Goal: Information Seeking & Learning: Learn about a topic

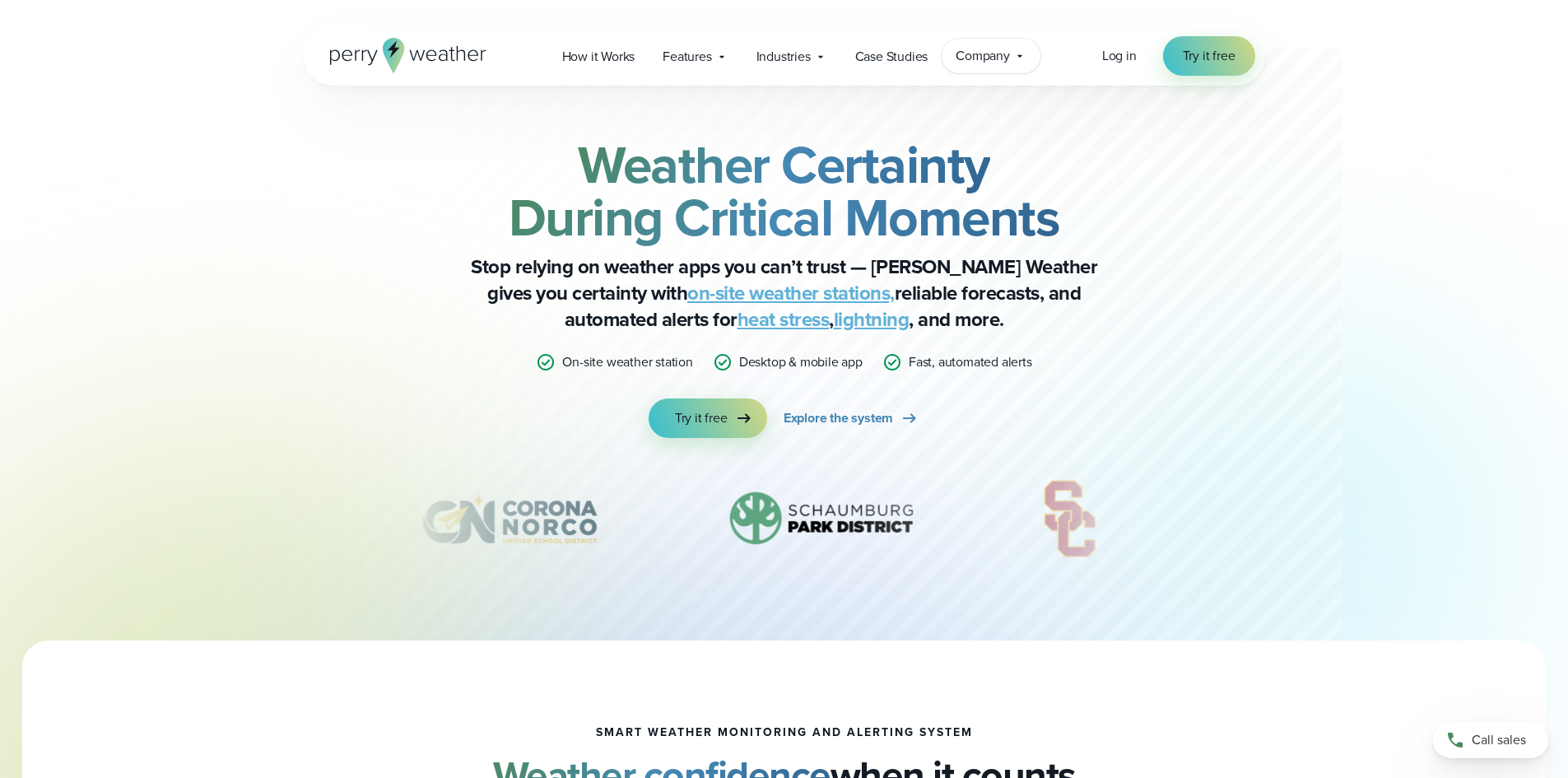
click at [1027, 56] on icon at bounding box center [1020, 56] width 13 height 13
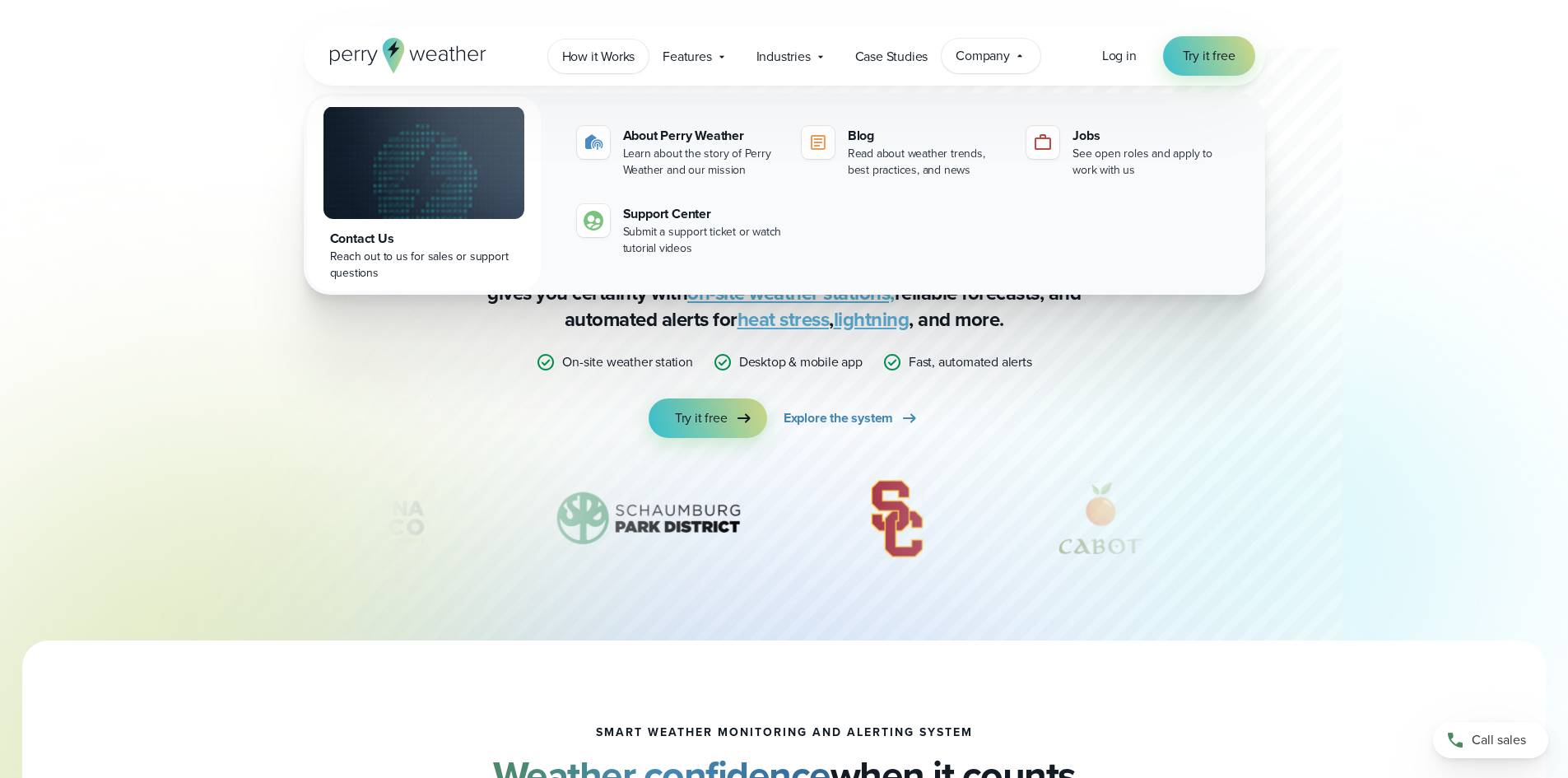
click at [610, 58] on span "How it Works" at bounding box center [599, 57] width 73 height 20
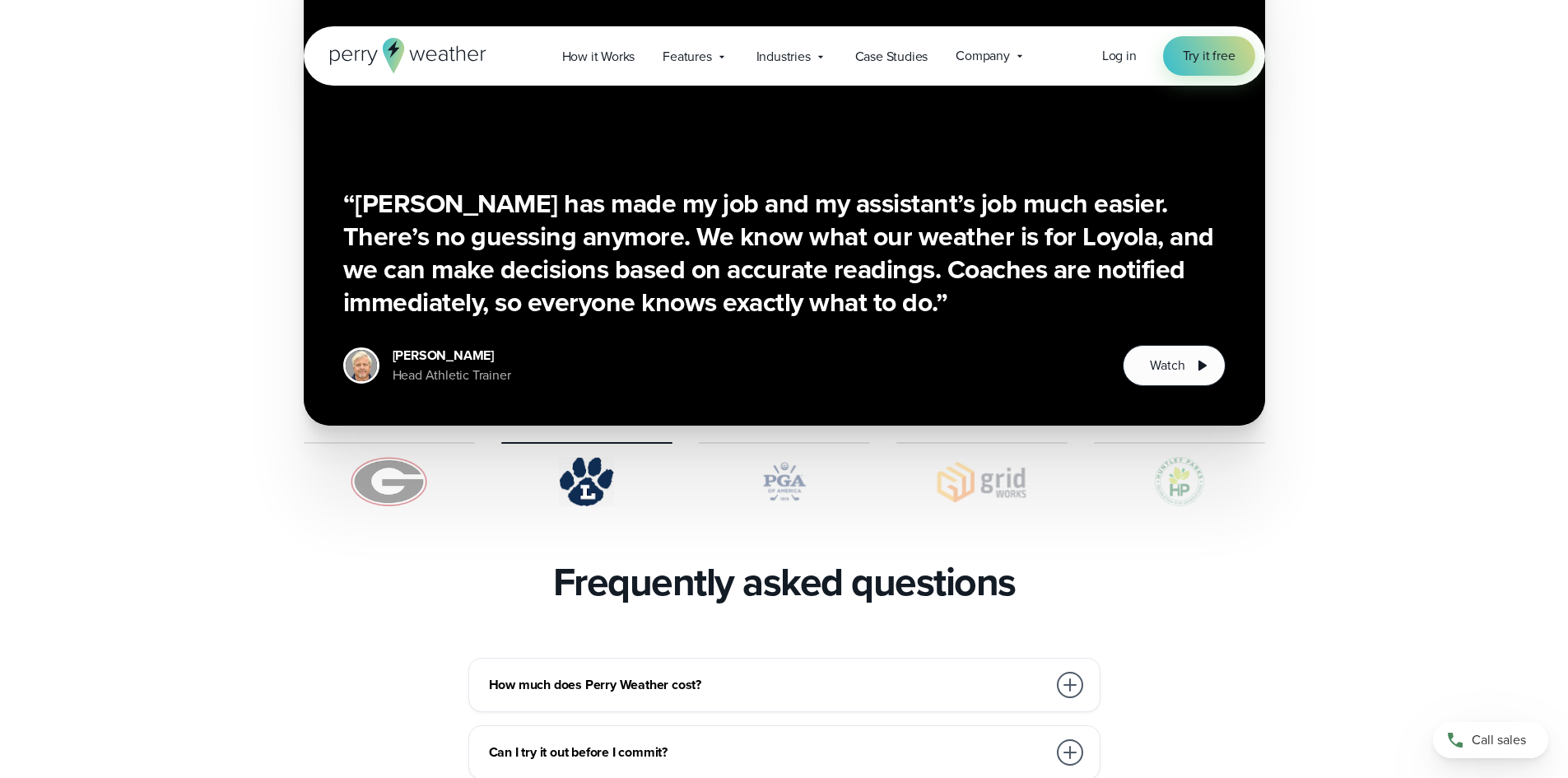
scroll to position [3045, 0]
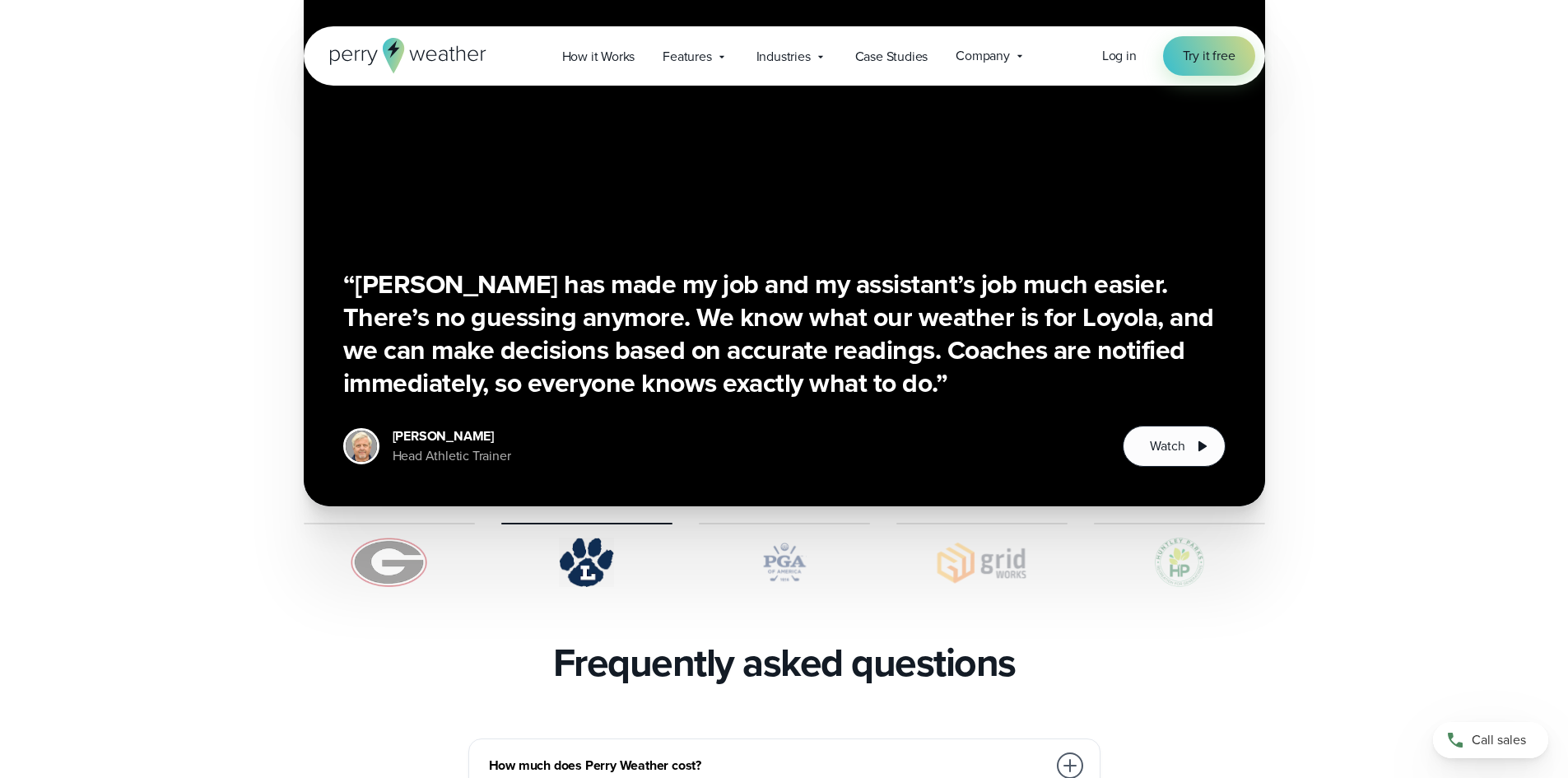
click at [800, 537] on img at bounding box center [784, 562] width 171 height 50
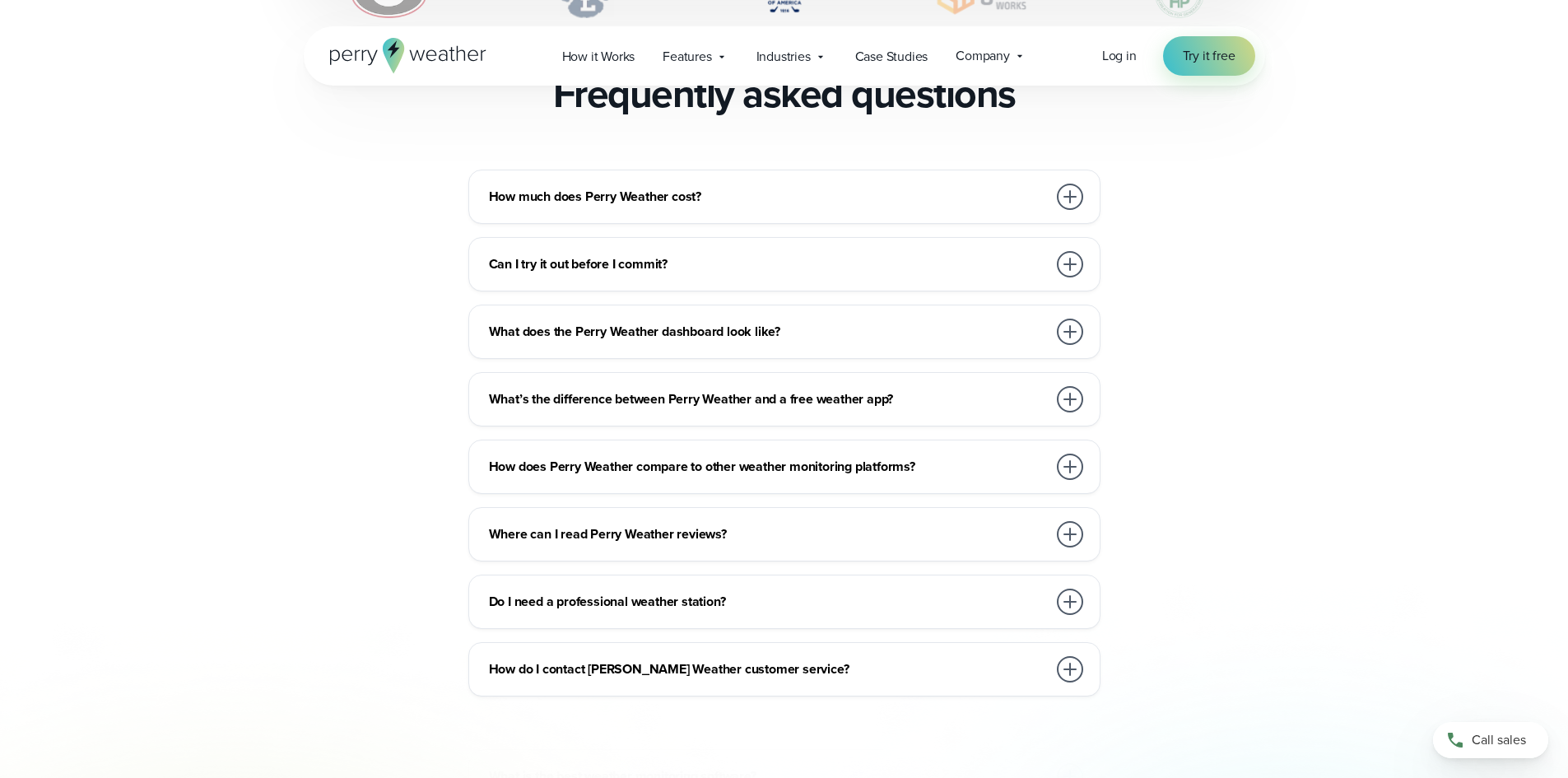
scroll to position [3622, 0]
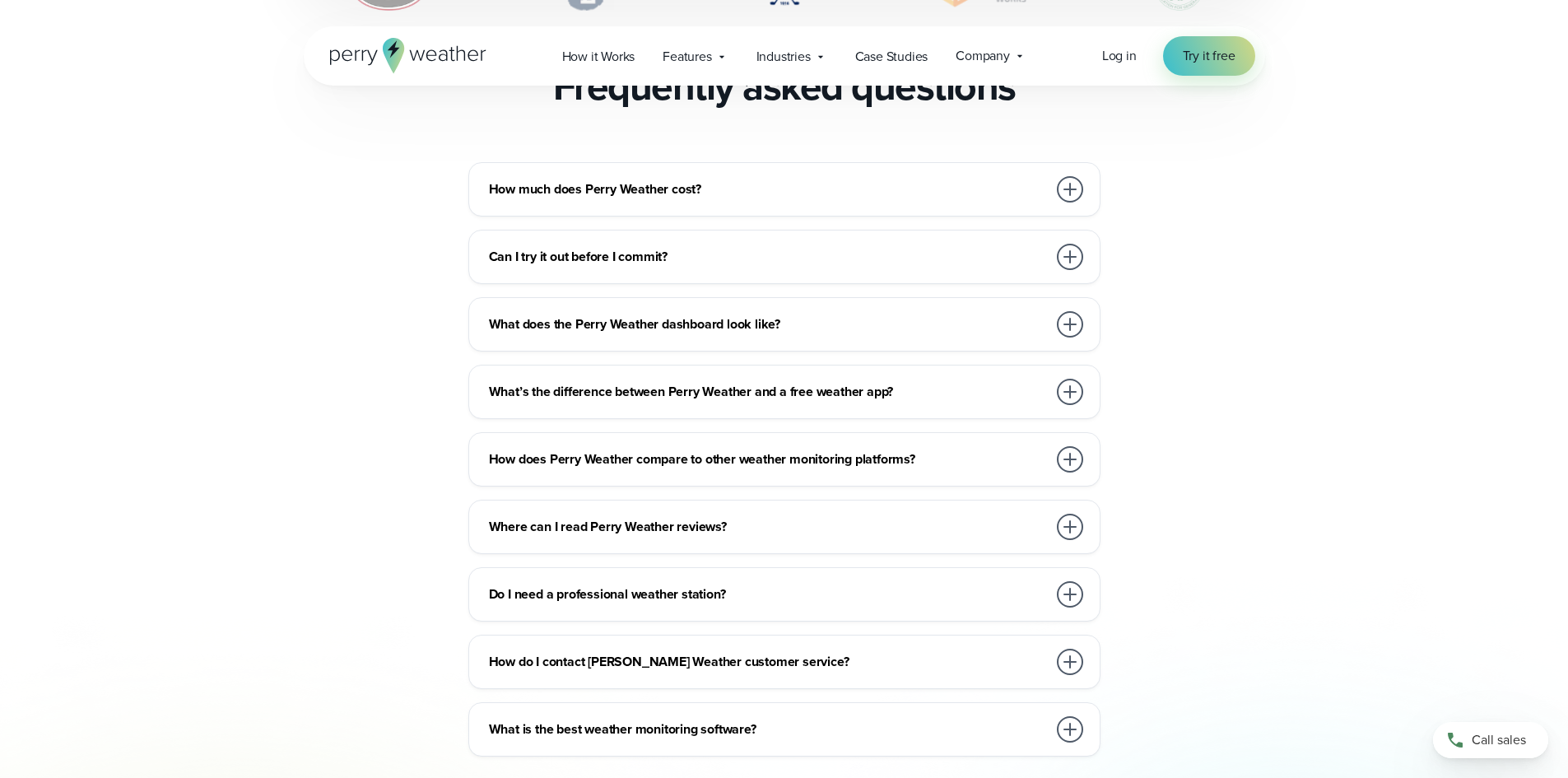
click at [679, 173] on div "How much does Perry Weather cost?" at bounding box center [787, 189] width 598 height 33
